Goal: Task Accomplishment & Management: Manage account settings

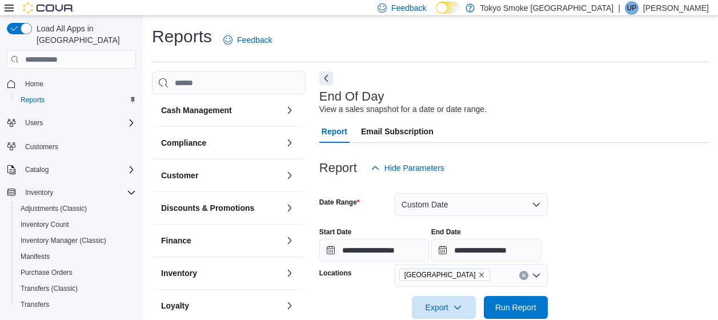
scroll to position [143, 0]
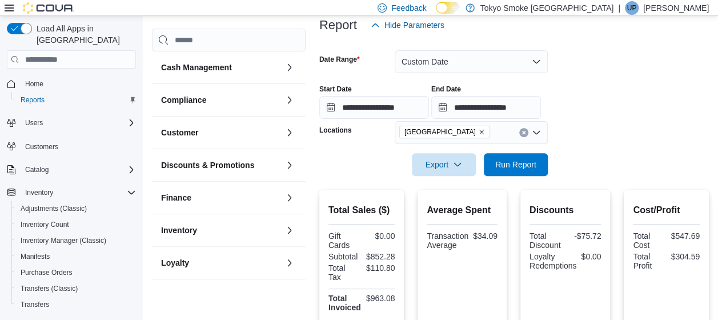
click at [539, 181] on div at bounding box center [514, 183] width 390 height 14
click at [548, 167] on form "**********" at bounding box center [514, 106] width 390 height 139
click at [536, 165] on span "Run Report" at bounding box center [515, 163] width 41 height 11
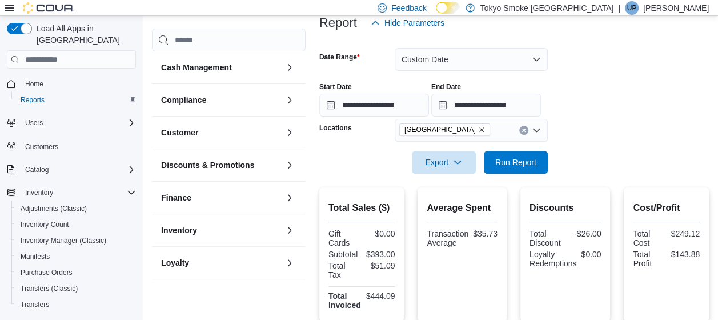
scroll to position [86, 0]
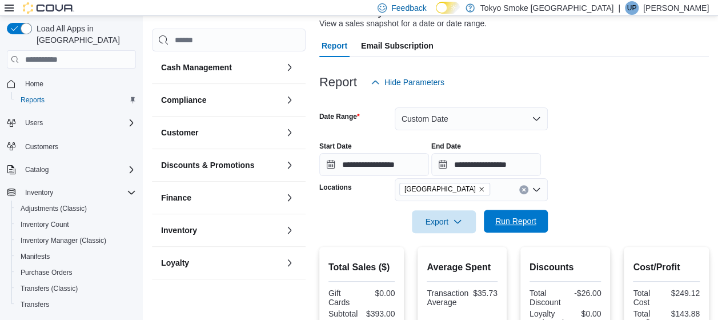
click at [523, 221] on span "Run Report" at bounding box center [515, 220] width 41 height 11
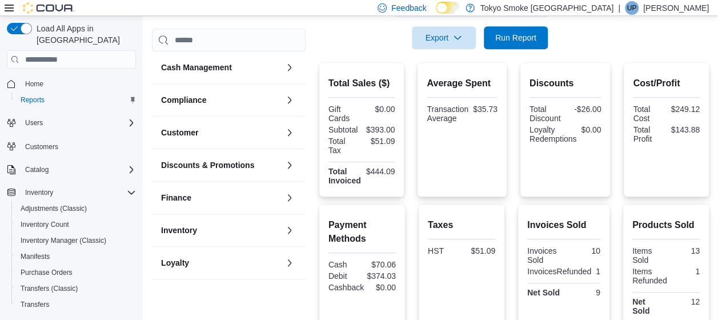
scroll to position [200, 0]
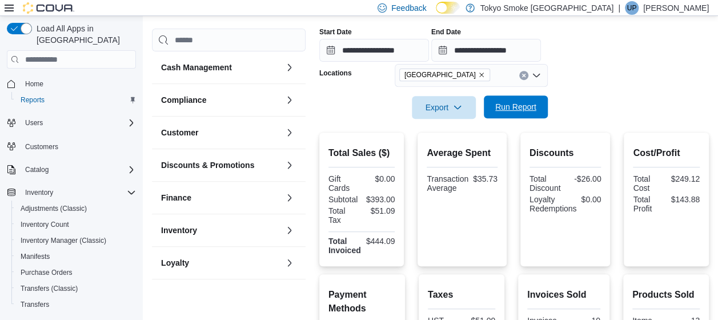
click at [502, 103] on span "Run Report" at bounding box center [515, 106] width 41 height 11
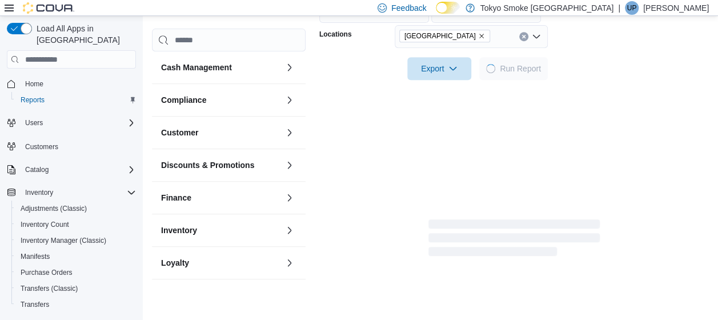
scroll to position [257, 0]
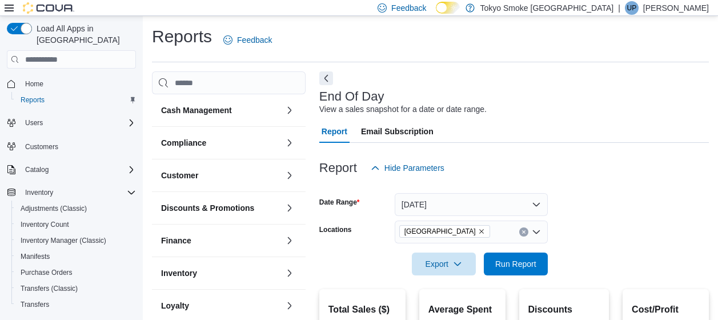
scroll to position [138, 0]
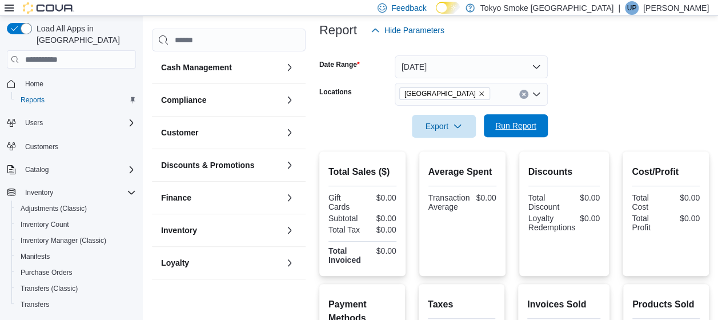
click at [536, 122] on span "Run Report" at bounding box center [516, 125] width 50 height 23
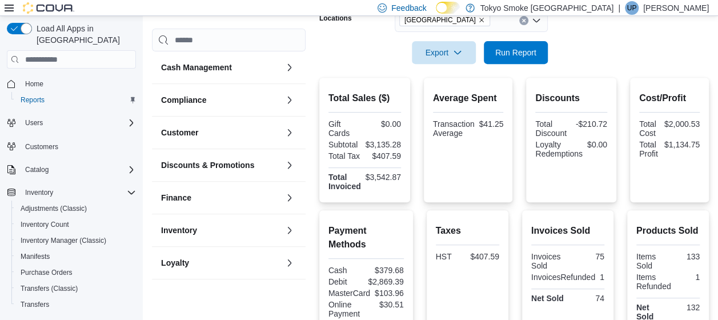
scroll to position [252, 0]
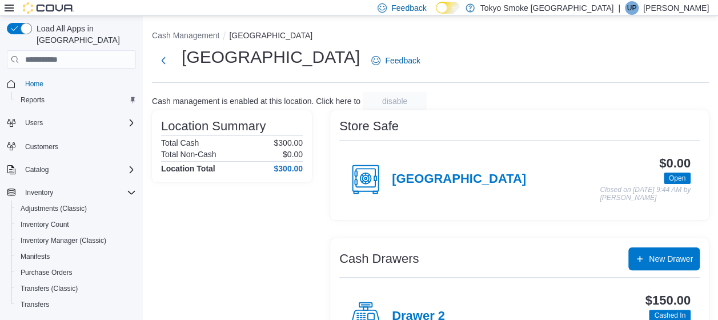
scroll to position [114, 0]
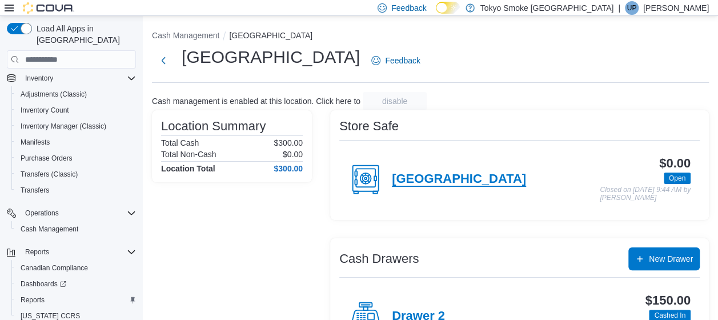
click at [407, 175] on h4 "[GEOGRAPHIC_DATA]" at bounding box center [459, 179] width 134 height 15
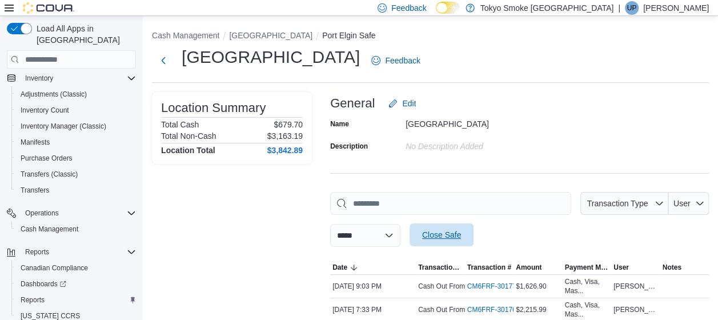
click at [450, 237] on span "Close Safe" at bounding box center [441, 234] width 39 height 11
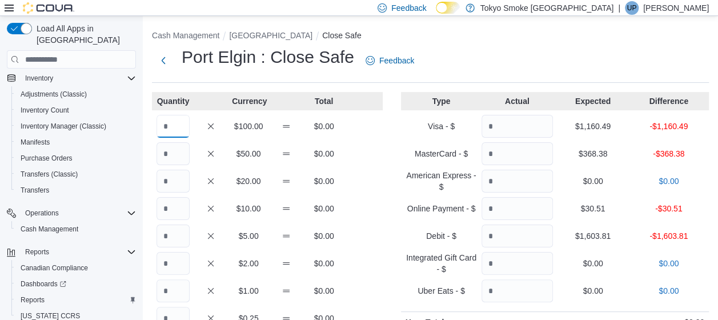
click at [178, 129] on input "Quantity" at bounding box center [173, 126] width 33 height 23
type input "*"
click at [175, 209] on input "Quantity" at bounding box center [173, 208] width 33 height 23
type input "*"
click at [173, 303] on div "Quantity Currency Total * $100.00 $600.00 $50.00 $0.00 $20.00 $0.00 * $10.00 $7…" at bounding box center [267, 295] width 231 height 406
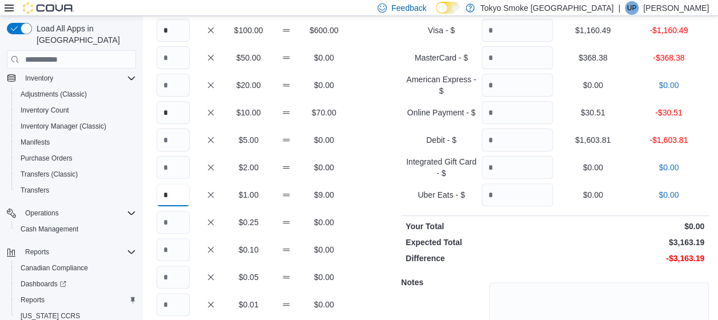
scroll to position [114, 0]
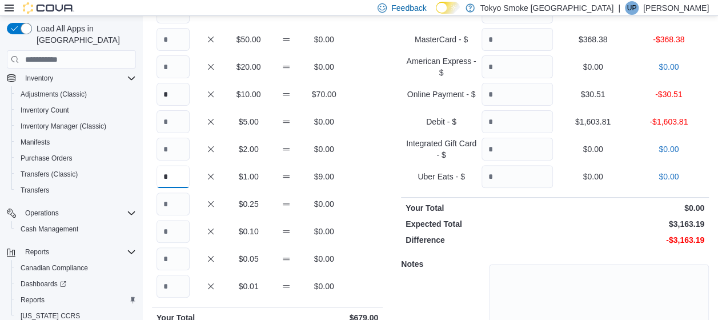
type input "*"
click at [189, 235] on input "Quantity" at bounding box center [173, 231] width 33 height 23
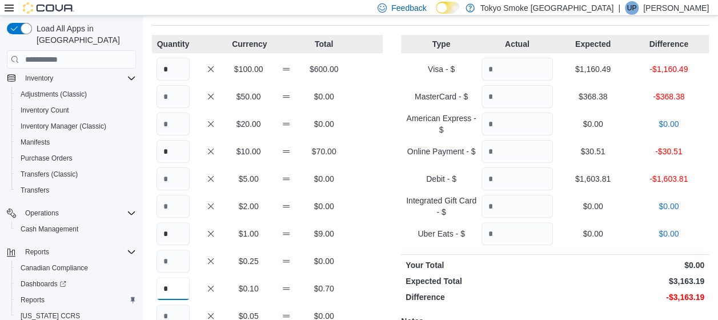
type input "*"
click at [502, 67] on input "Quantity" at bounding box center [517, 69] width 71 height 23
type input "*******"
click at [511, 93] on input "Quantity" at bounding box center [517, 96] width 71 height 23
type input "******"
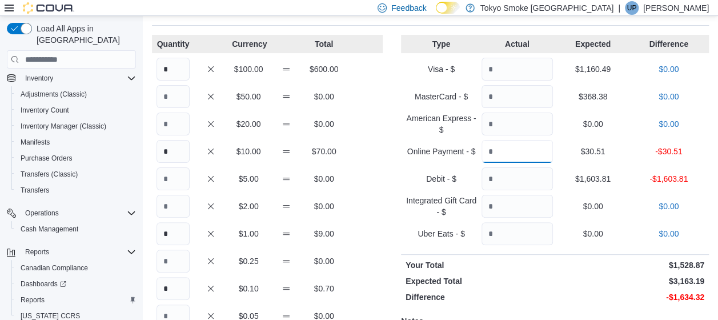
click at [545, 155] on input "Quantity" at bounding box center [517, 151] width 71 height 23
type input "*****"
click at [514, 182] on input "Quantity" at bounding box center [517, 178] width 71 height 23
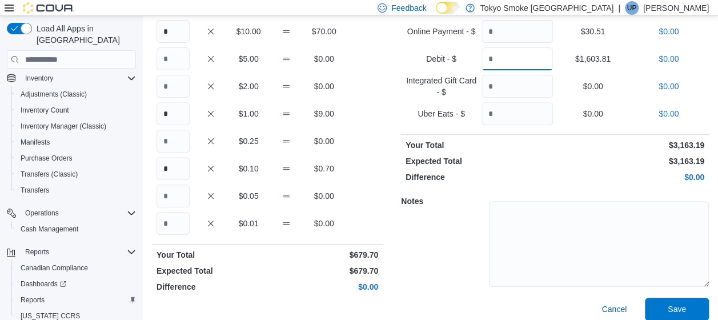
scroll to position [187, 0]
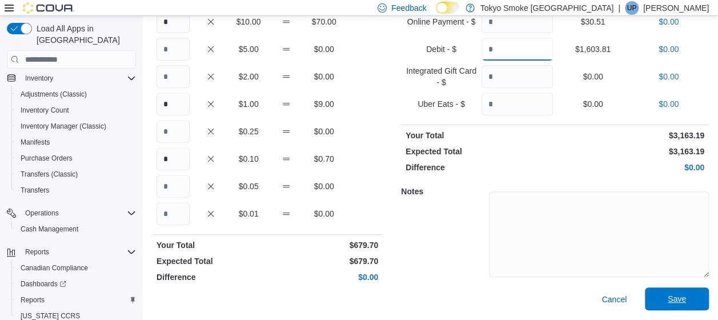
type input "*******"
click at [686, 296] on span "Save" at bounding box center [677, 298] width 18 height 11
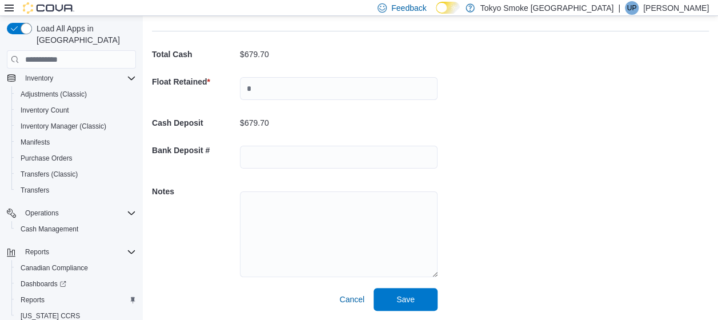
scroll to position [51, 0]
click at [277, 90] on input "text" at bounding box center [339, 88] width 198 height 23
type input "***"
click at [429, 300] on span "Save" at bounding box center [406, 298] width 50 height 23
